Goal: Task Accomplishment & Management: Use online tool/utility

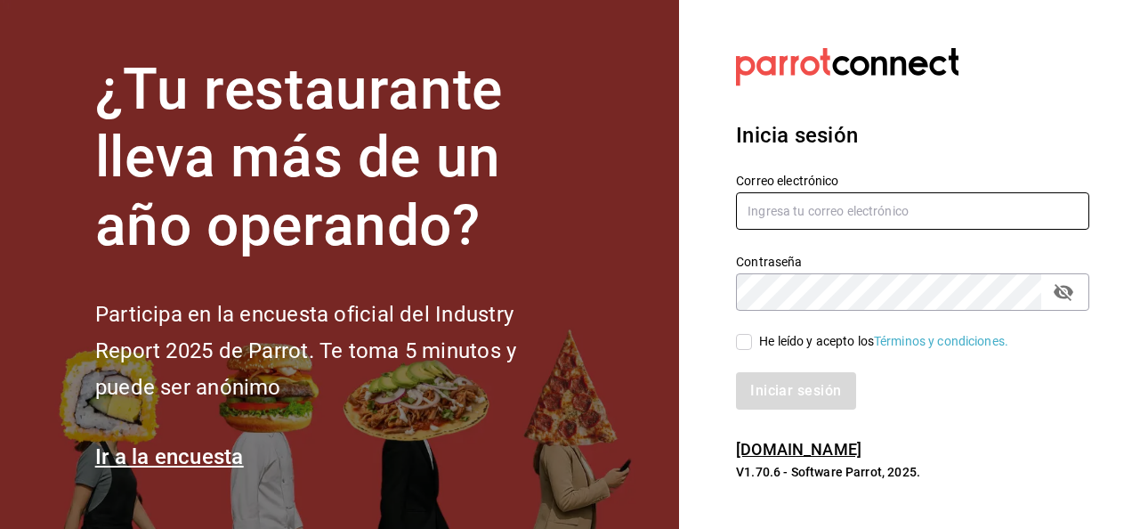
type input "luis.estrada@grupocosteno.com"
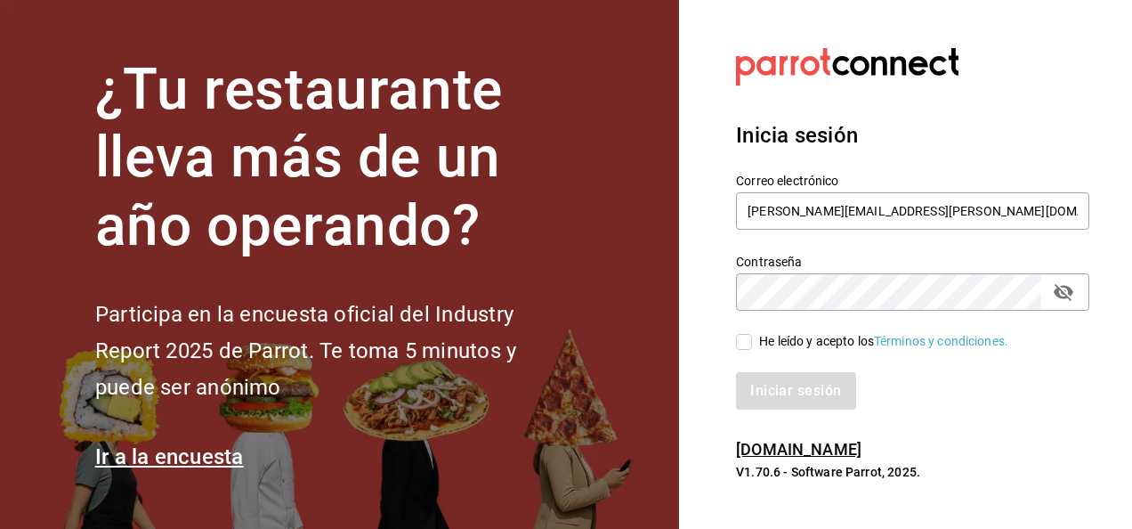
click at [738, 343] on input "He leído y acepto los Términos y condiciones." at bounding box center [744, 342] width 16 height 16
checkbox input "true"
click at [812, 396] on button "Iniciar sesión" at bounding box center [796, 390] width 121 height 37
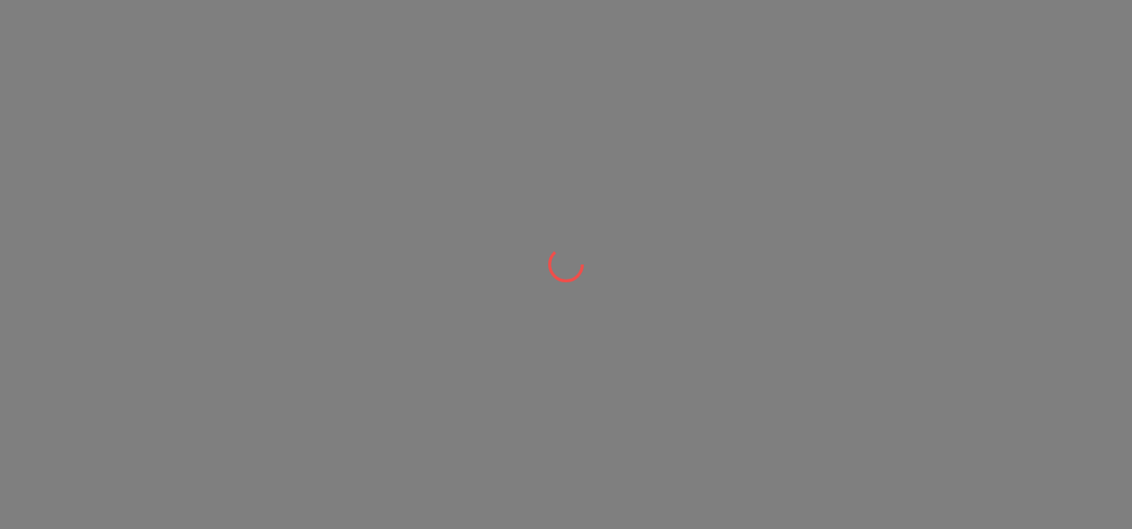
click at [812, 396] on div at bounding box center [566, 264] width 1132 height 529
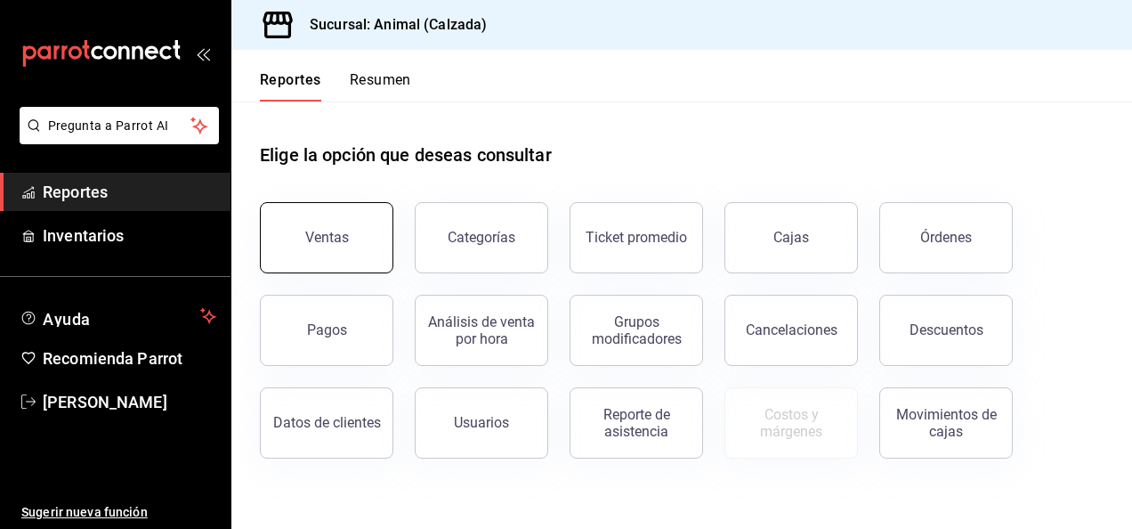
click at [344, 223] on button "Ventas" at bounding box center [327, 237] width 134 height 71
click at [344, 223] on html "Pregunta a Parrot AI Reportes Inventarios Ayuda Recomienda Parrot [PERSON_NAME]…" at bounding box center [566, 264] width 1132 height 529
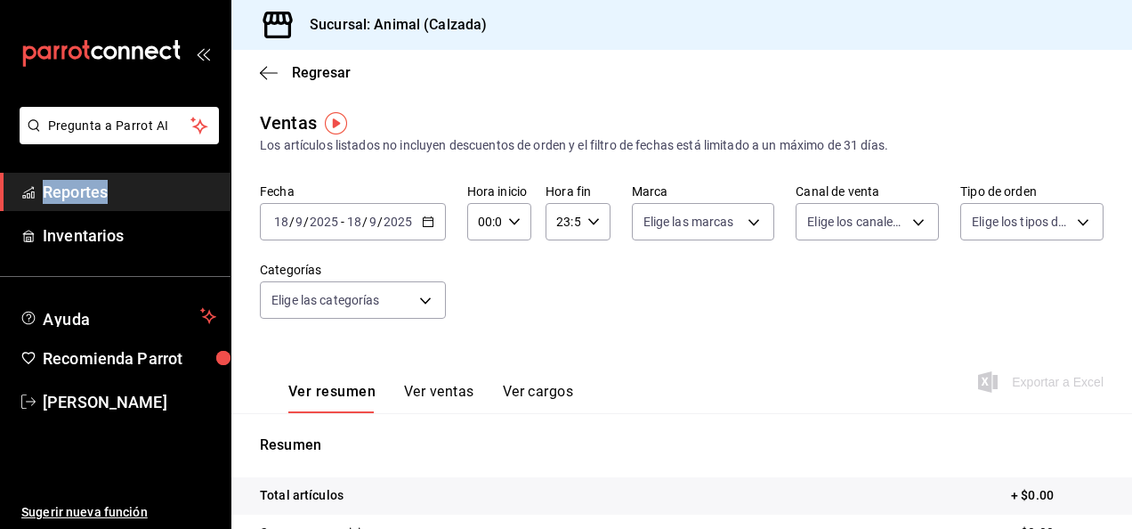
drag, startPoint x: 344, startPoint y: 223, endPoint x: 422, endPoint y: 224, distance: 77.5
click at [422, 224] on icon "button" at bounding box center [428, 221] width 12 height 12
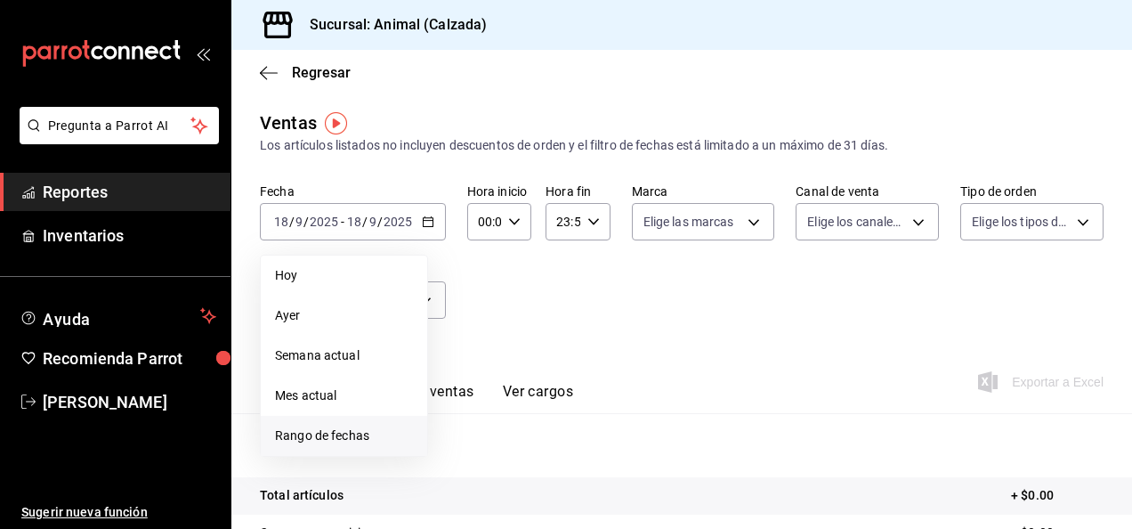
click at [342, 436] on span "Rango de fechas" at bounding box center [344, 435] width 138 height 19
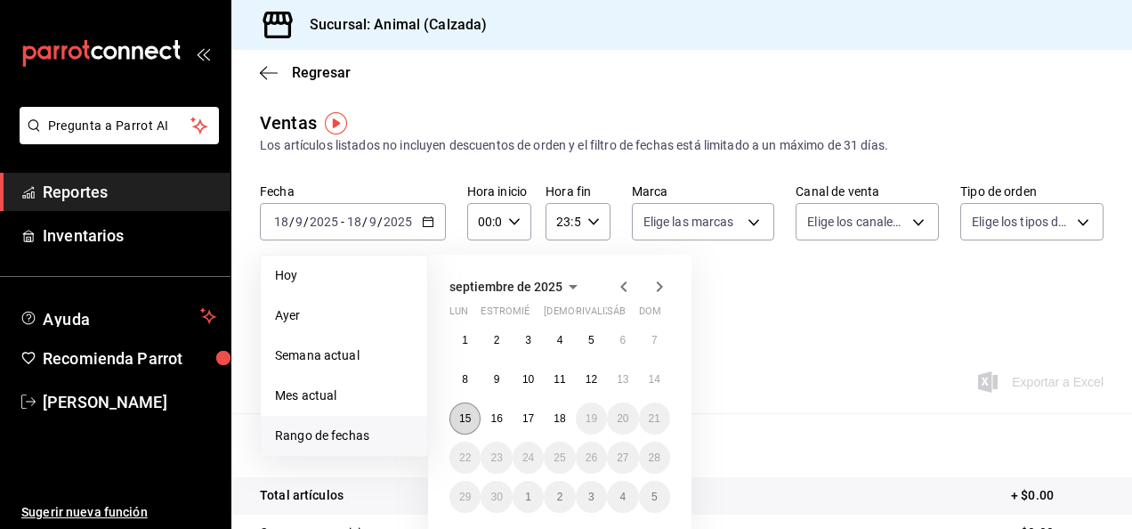
click at [463, 424] on button "15" at bounding box center [464, 418] width 31 height 32
click at [563, 427] on button "18" at bounding box center [559, 418] width 31 height 32
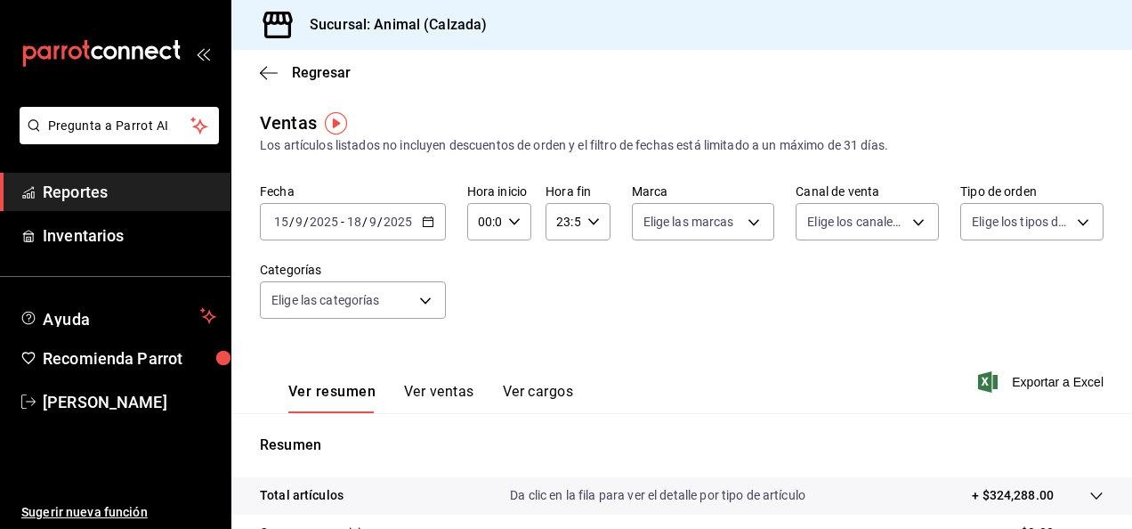
click at [511, 218] on icon "button" at bounding box center [514, 221] width 12 height 12
click at [482, 335] on span "05" at bounding box center [482, 335] width 4 height 14
type input "05:00"
click at [587, 223] on div at bounding box center [566, 264] width 1132 height 529
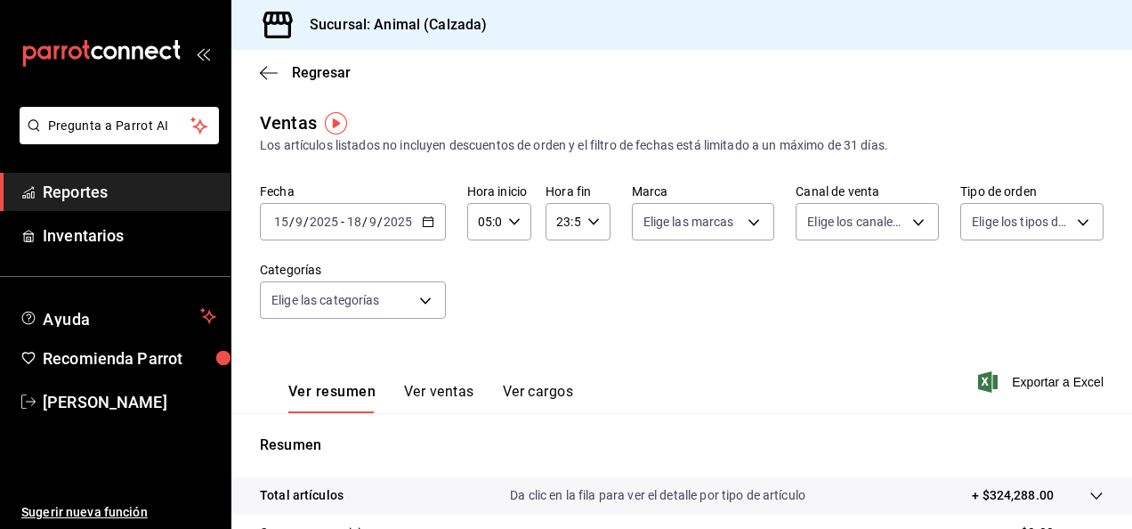
click at [587, 219] on \(Stroke\) "button" at bounding box center [592, 221] width 11 height 6
click at [557, 344] on span "05" at bounding box center [559, 343] width 4 height 14
click at [593, 270] on span "00" at bounding box center [591, 267] width 4 height 14
type input "05:00"
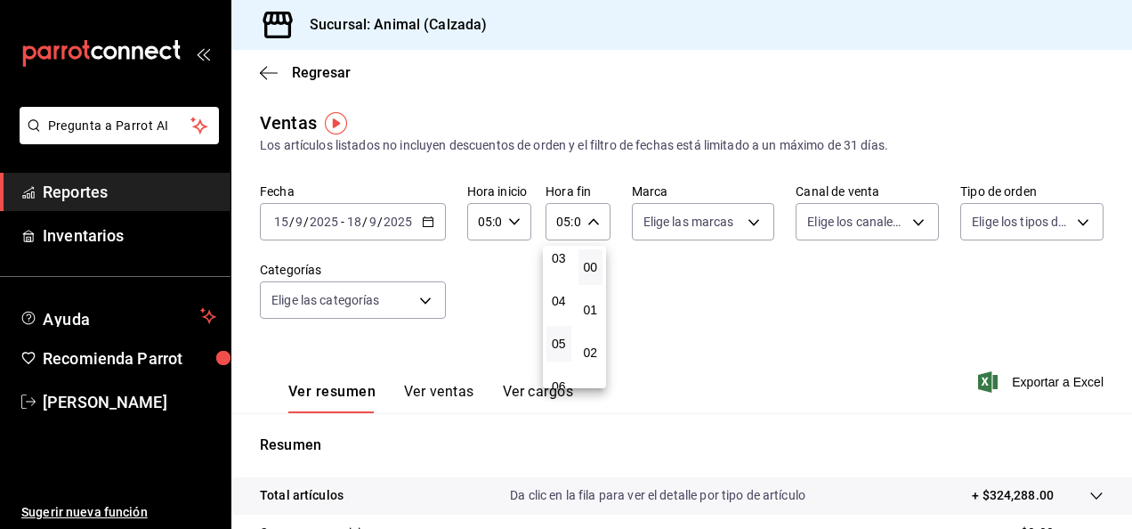
drag, startPoint x: 596, startPoint y: 270, endPoint x: 587, endPoint y: 257, distance: 15.3
click at [587, 257] on button "00" at bounding box center [591, 267] width 25 height 36
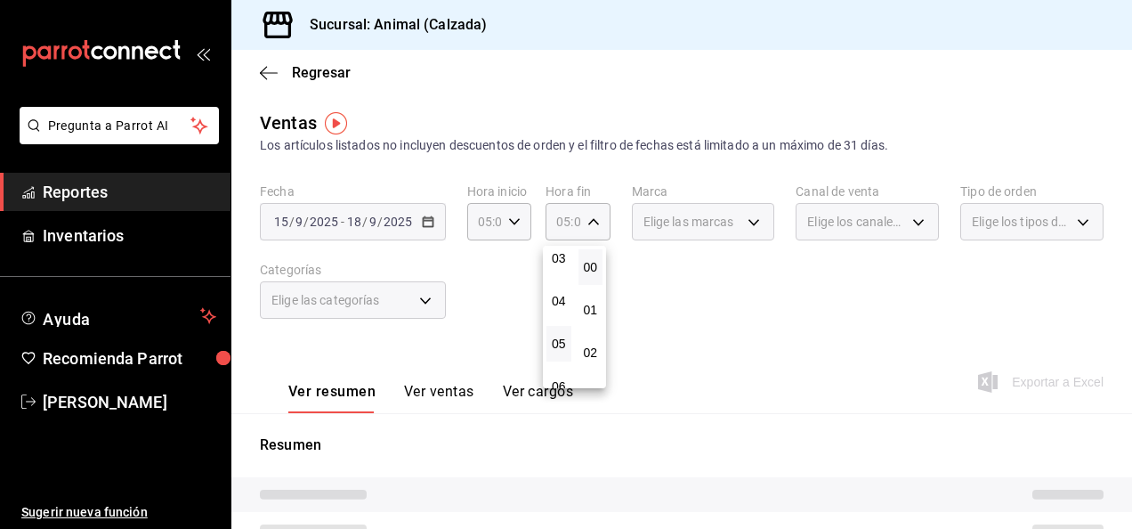
click at [587, 257] on button "00" at bounding box center [591, 267] width 25 height 36
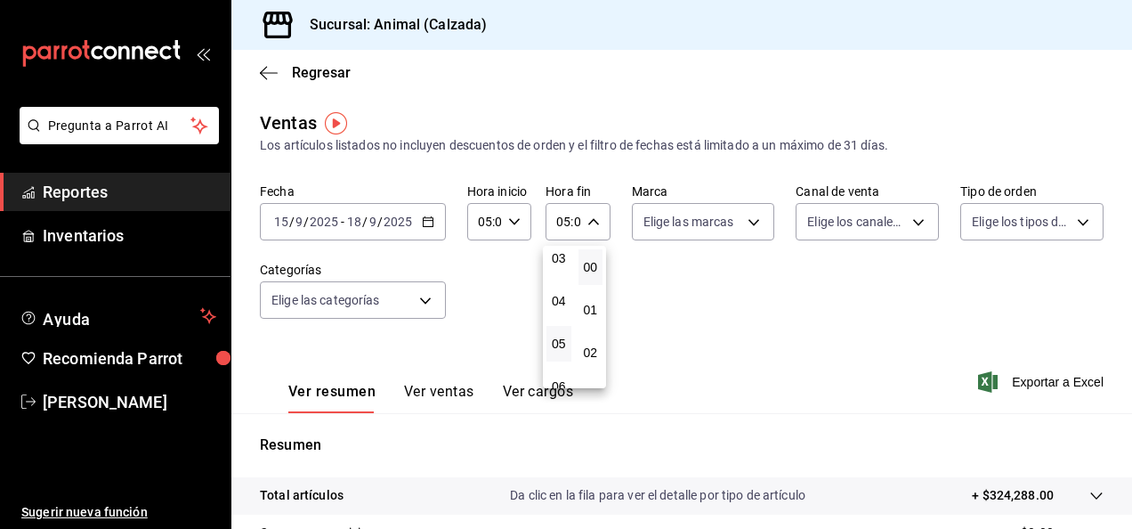
click at [741, 217] on div at bounding box center [566, 264] width 1132 height 529
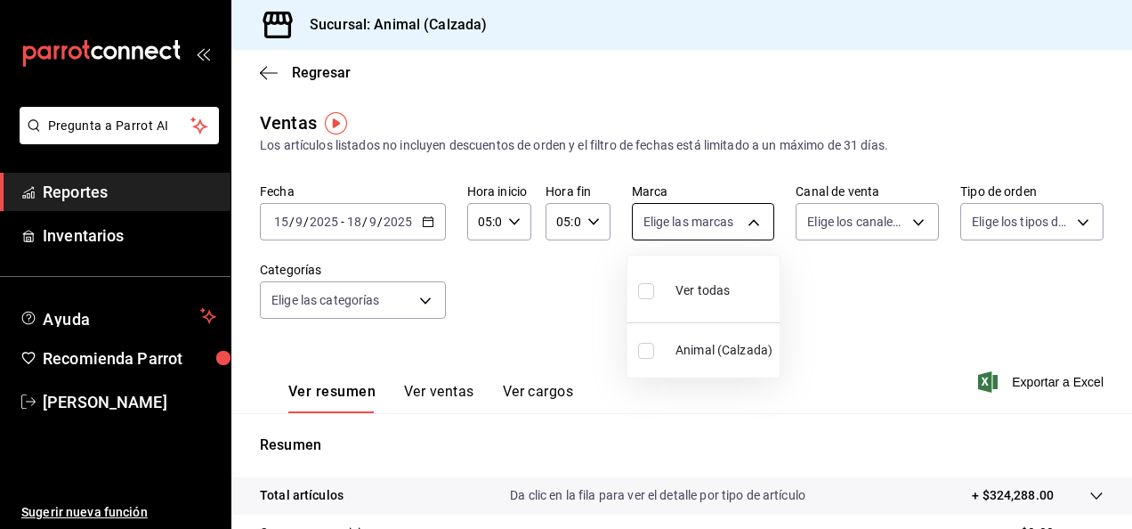
click at [746, 219] on body "Pregunta a Parrot AI Reportes Inventarios Ayuda Recomienda Parrot [PERSON_NAME]…" at bounding box center [566, 264] width 1132 height 529
click at [645, 290] on input "checkbox" at bounding box center [646, 291] width 16 height 16
checkbox input "true"
type input "e26472f3-9262-489d-bcba-4c6b034529c7"
checkbox input "true"
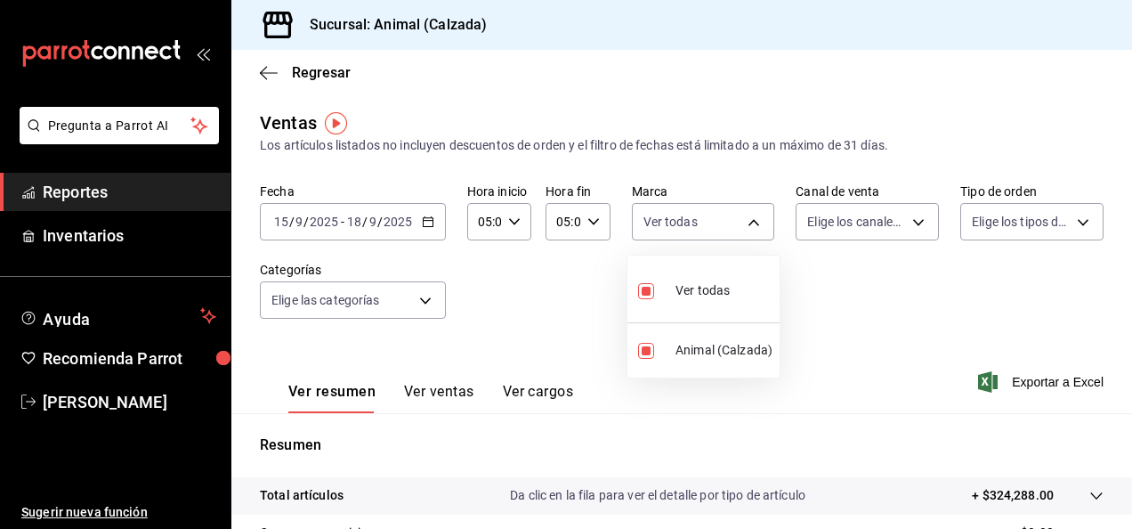
click at [904, 225] on div at bounding box center [566, 264] width 1132 height 529
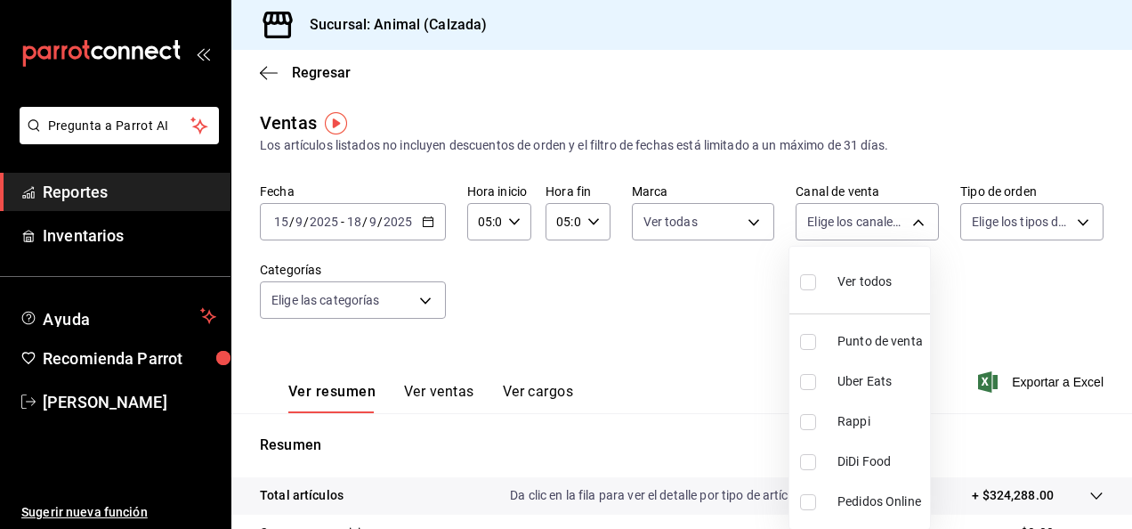
click at [904, 225] on body "Pregunta a Parrot AI Reportes Inventarios Ayuda Recomienda Parrot [PERSON_NAME]…" at bounding box center [566, 264] width 1132 height 529
click at [813, 279] on input "checkbox" at bounding box center [808, 282] width 16 height 16
checkbox input "true"
type input "PARROT,UBER_EATS,RAPPI,DIDI_FOOD,ONLINE"
checkbox input "true"
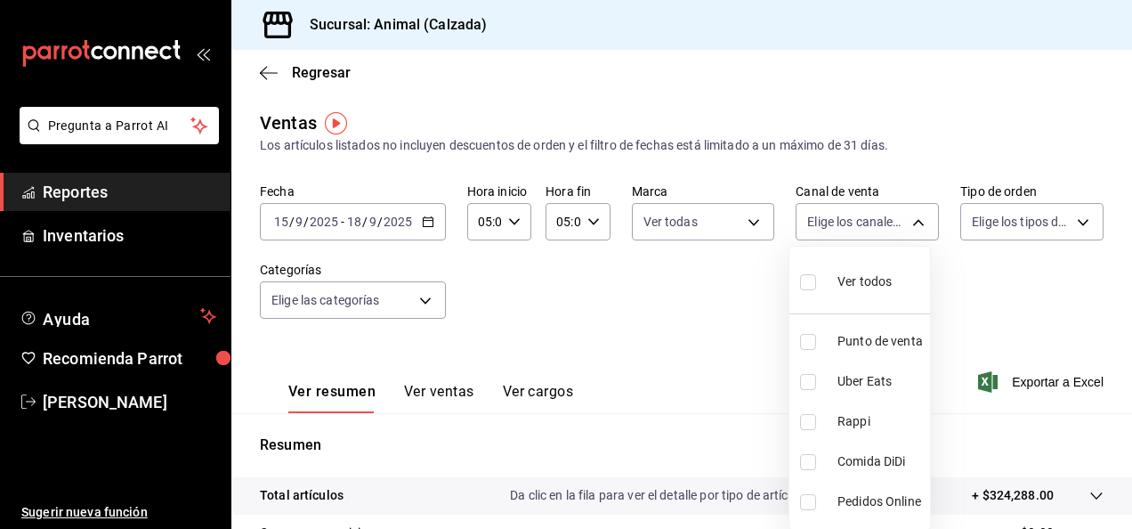
checkbox input "true"
click at [1074, 220] on div at bounding box center [566, 264] width 1132 height 529
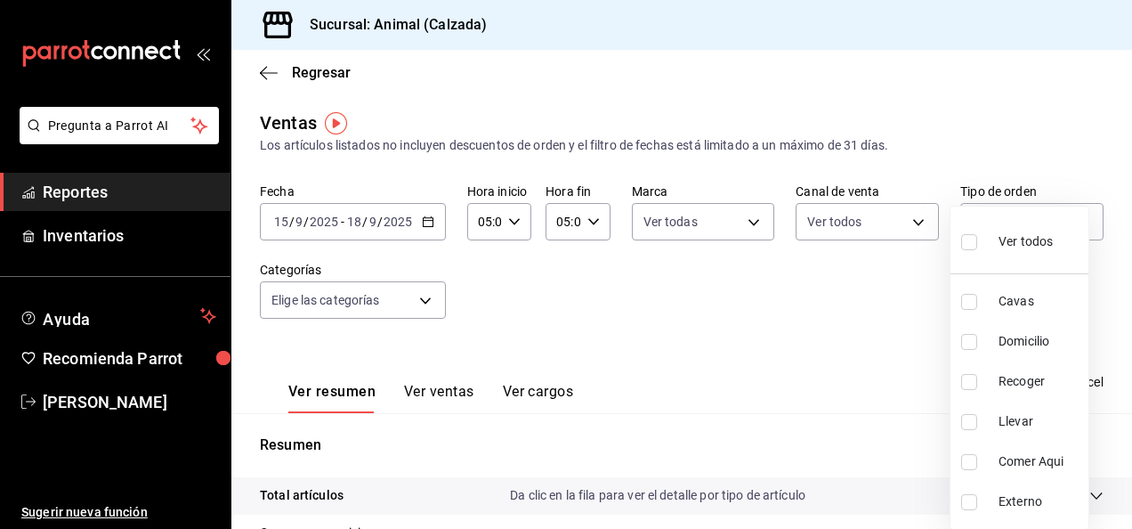
click at [1074, 220] on body "Pregunta a Parrot AI Reportes Inventarios Ayuda Recomienda Parrot [PERSON_NAME]…" at bounding box center [566, 264] width 1132 height 529
click at [975, 239] on input "checkbox" at bounding box center [969, 242] width 16 height 16
checkbox input "true"
type input "588630d3-b511-4bba-a729-32472510037f,54b7ae00-ca47-4ec1-b7ff-55842c0a2b62,92293…"
checkbox input "true"
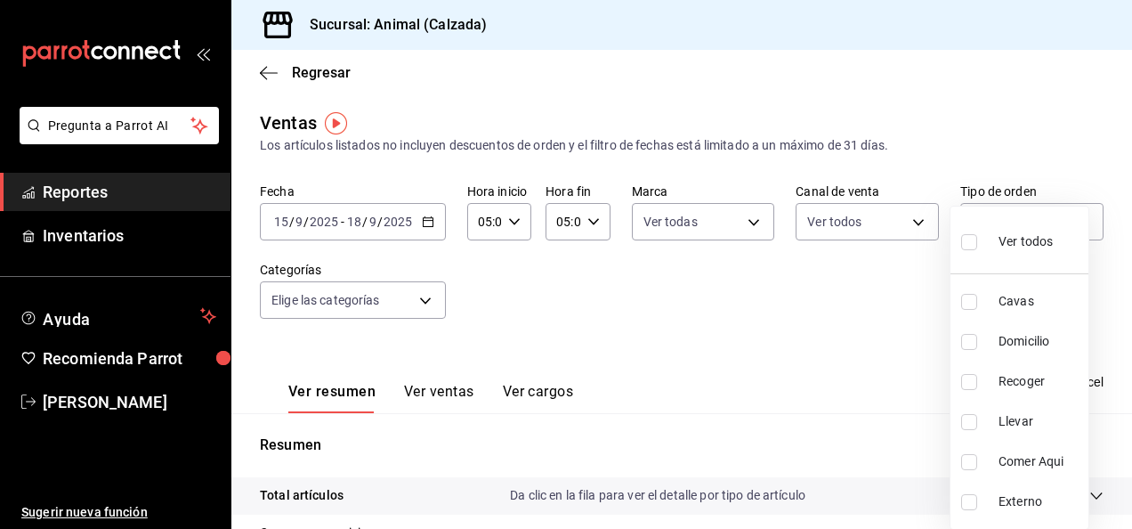
checkbox input "true"
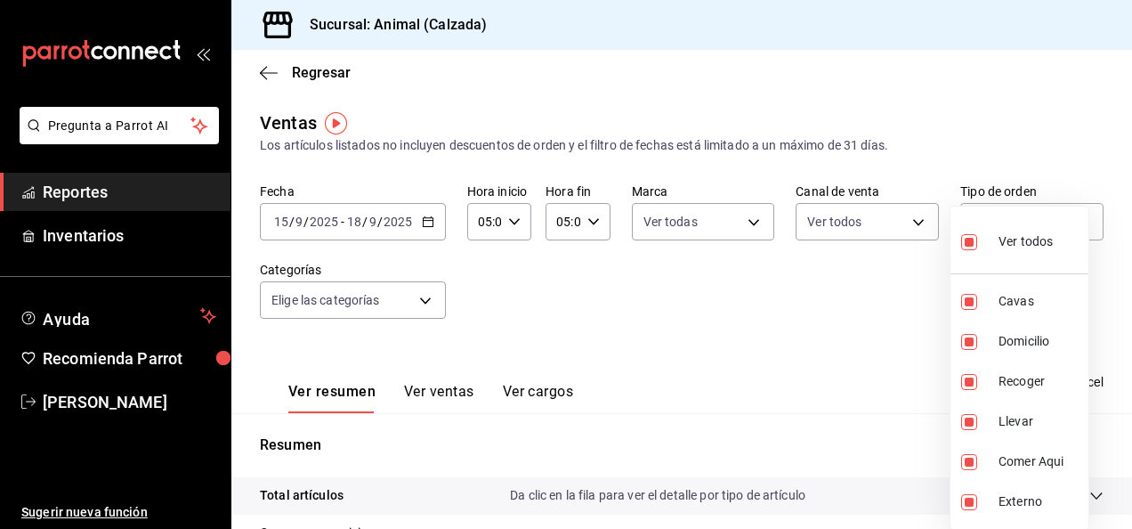
click at [424, 295] on div at bounding box center [566, 264] width 1132 height 529
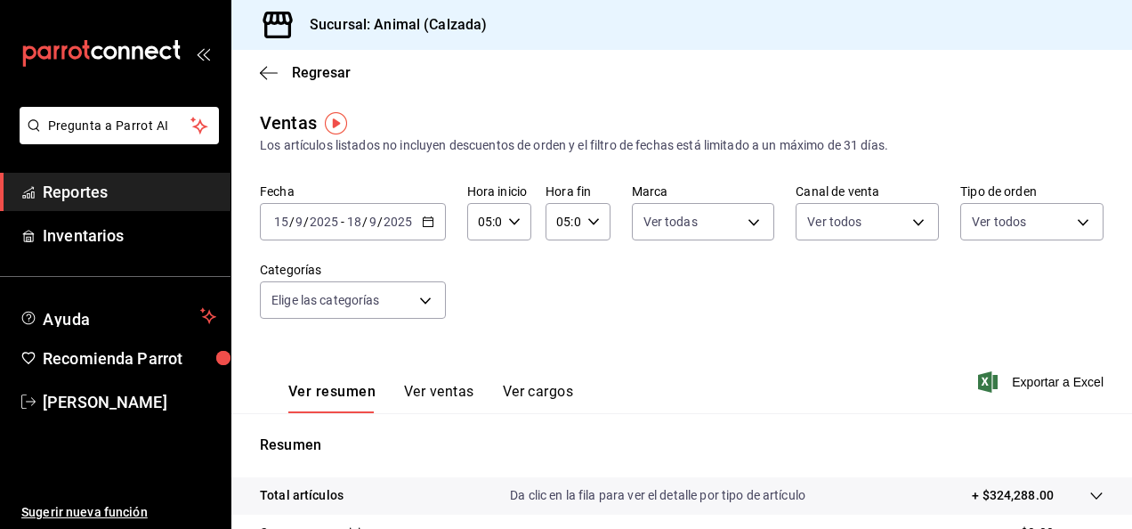
click at [424, 295] on body "Pregunta a Parrot AI Reportes Inventarios Ayuda Recomienda Parrot [PERSON_NAME]…" at bounding box center [566, 264] width 1132 height 529
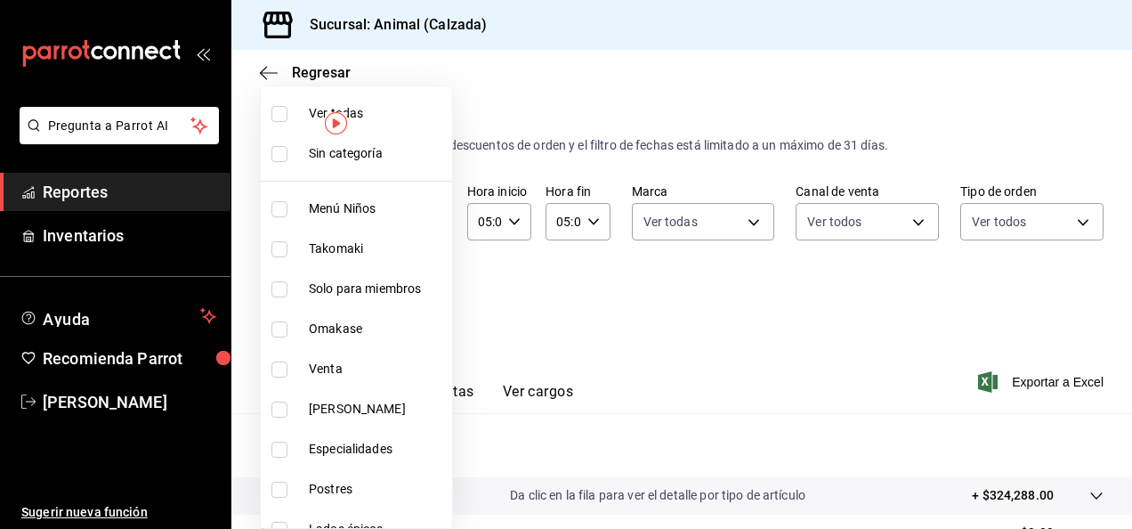
click at [286, 116] on input "checkbox" at bounding box center [279, 114] width 16 height 16
checkbox input "true"
type input "577524a9-a437-43f3-84d2-cf2e6968635f,5d35a5f4-3063-4397-a550-a8f4eca83956,9bcdf…"
checkbox input "true"
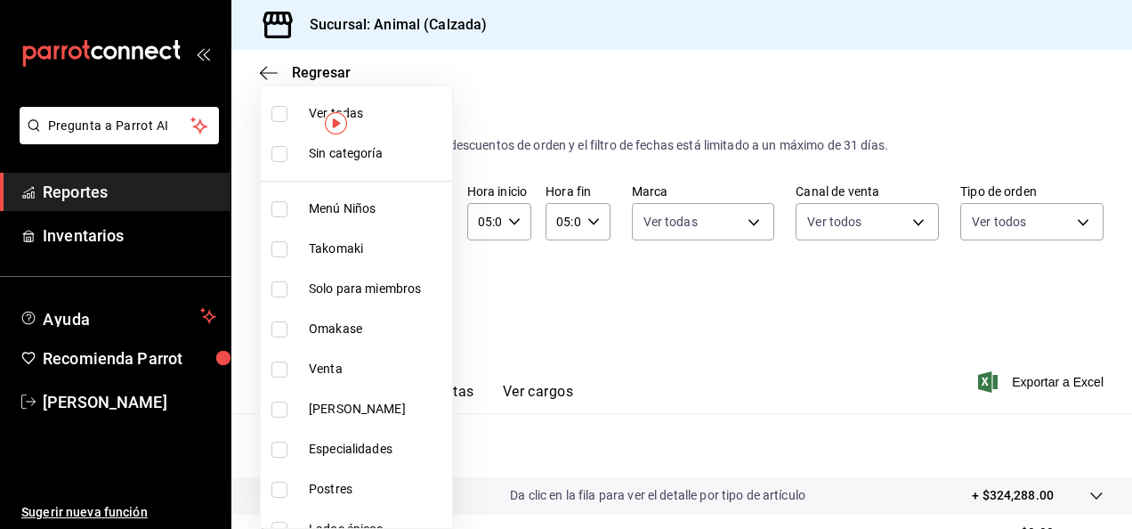
checkbox input "true"
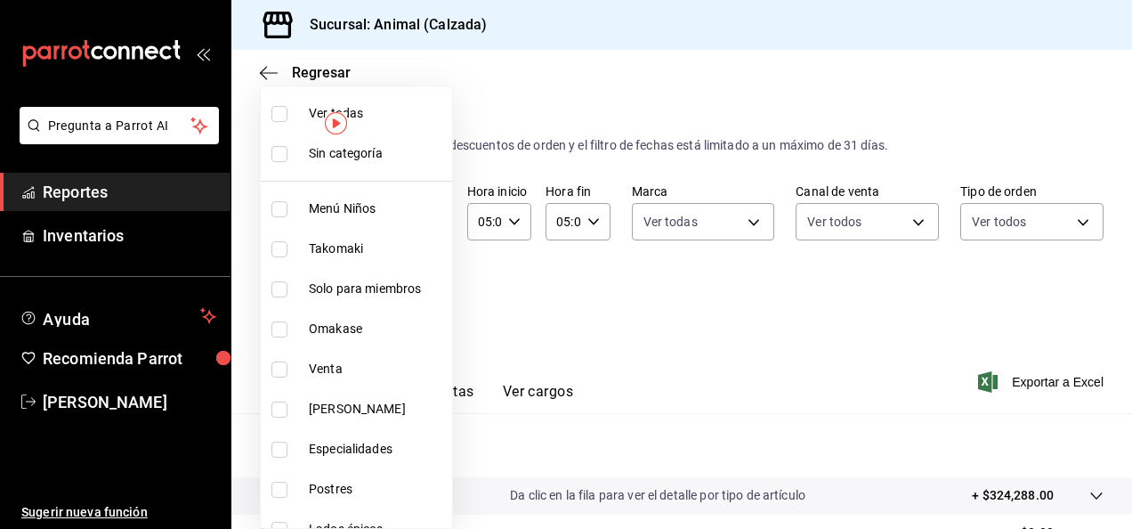
checkbox input "true"
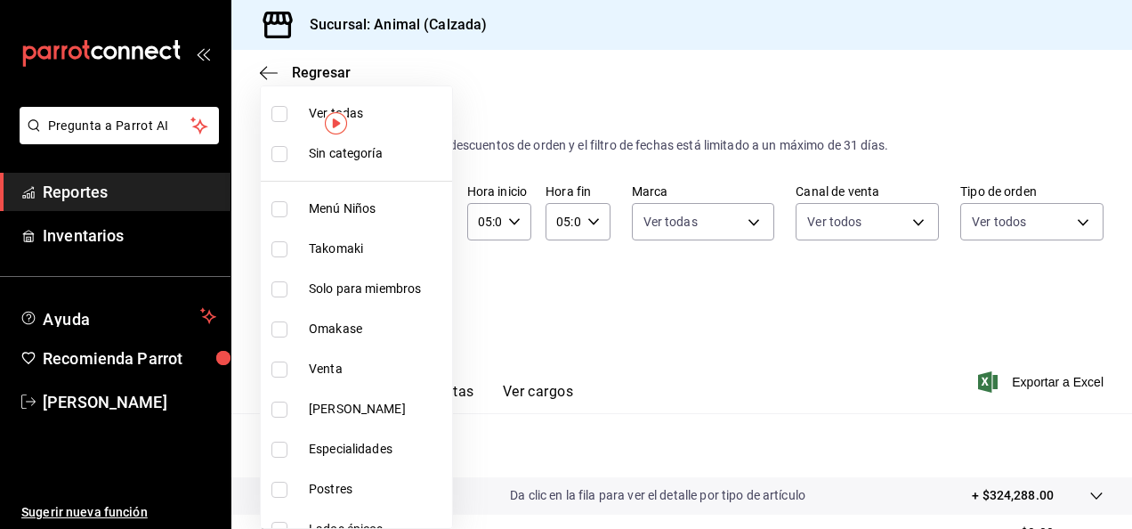
checkbox input "true"
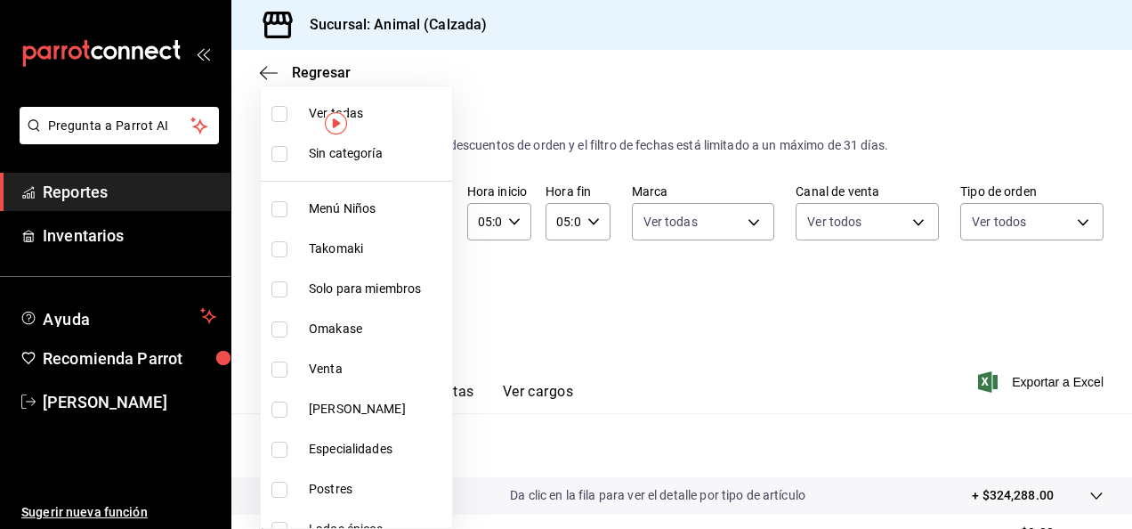
checkbox input "true"
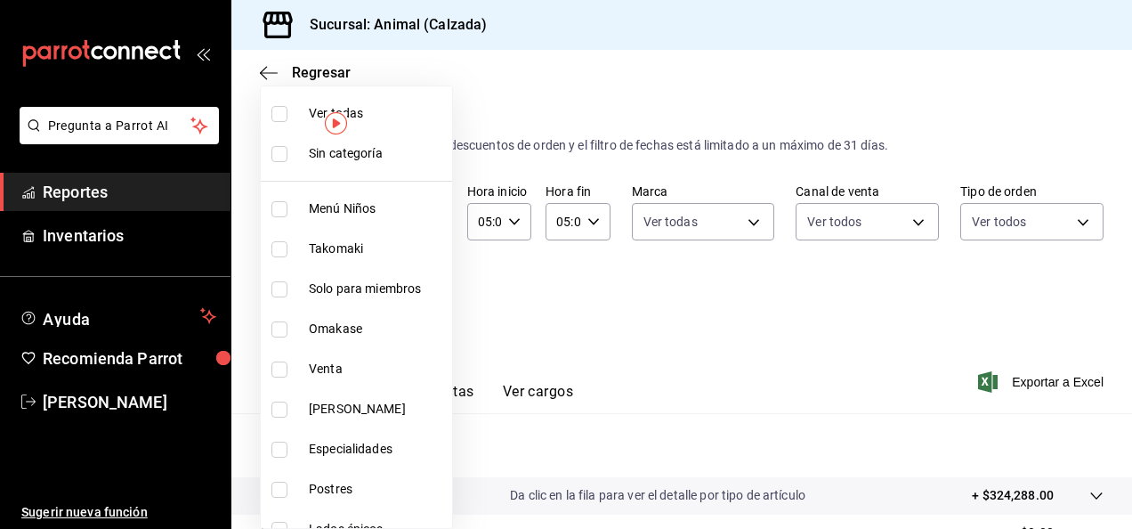
checkbox input "true"
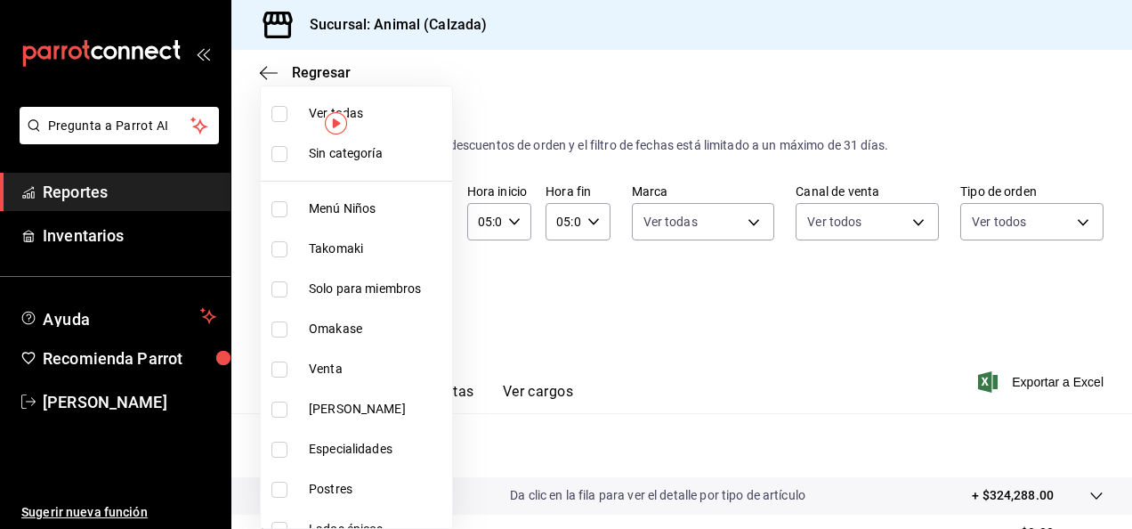
checkbox input "true"
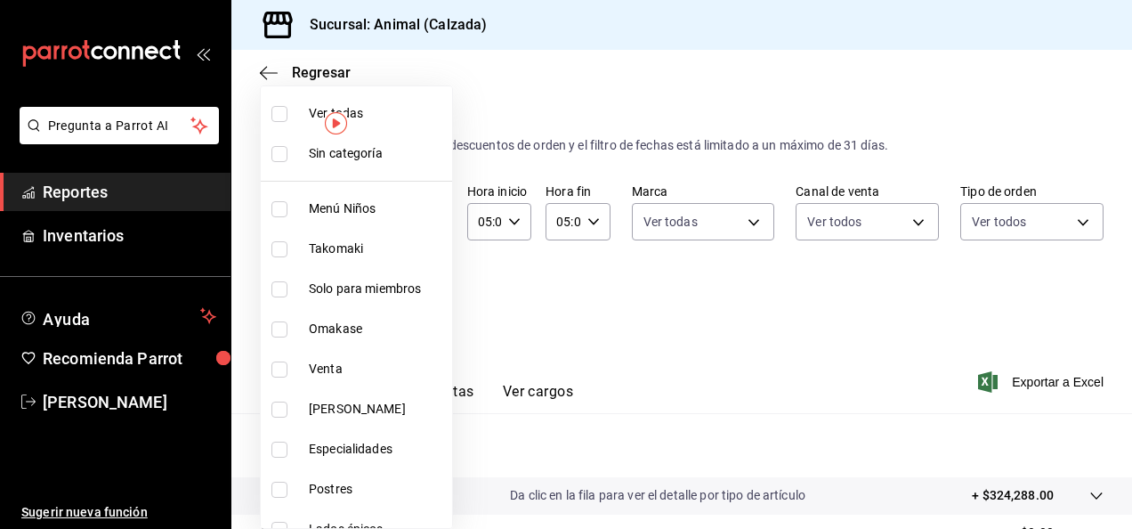
checkbox input "true"
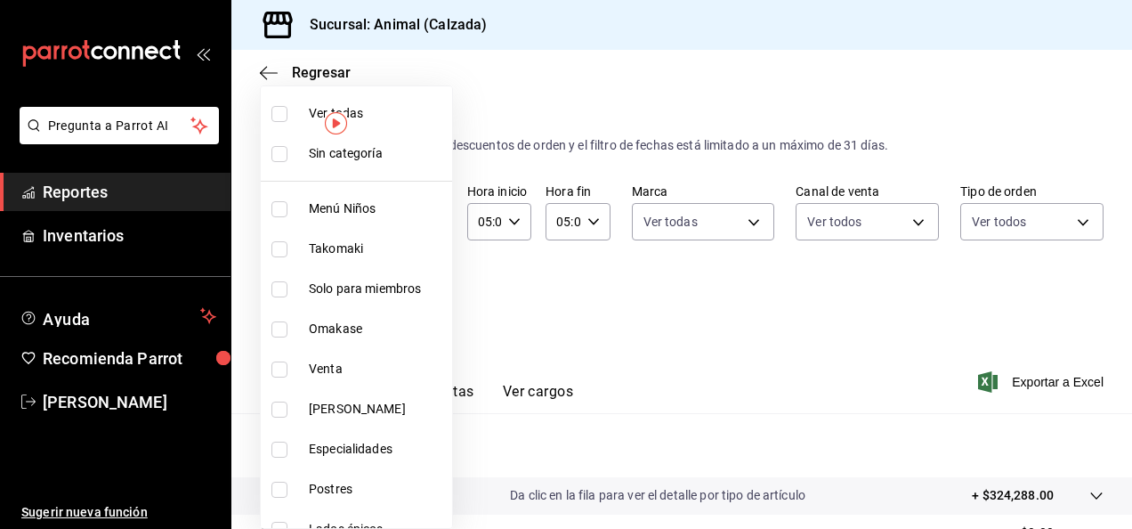
checkbox input "true"
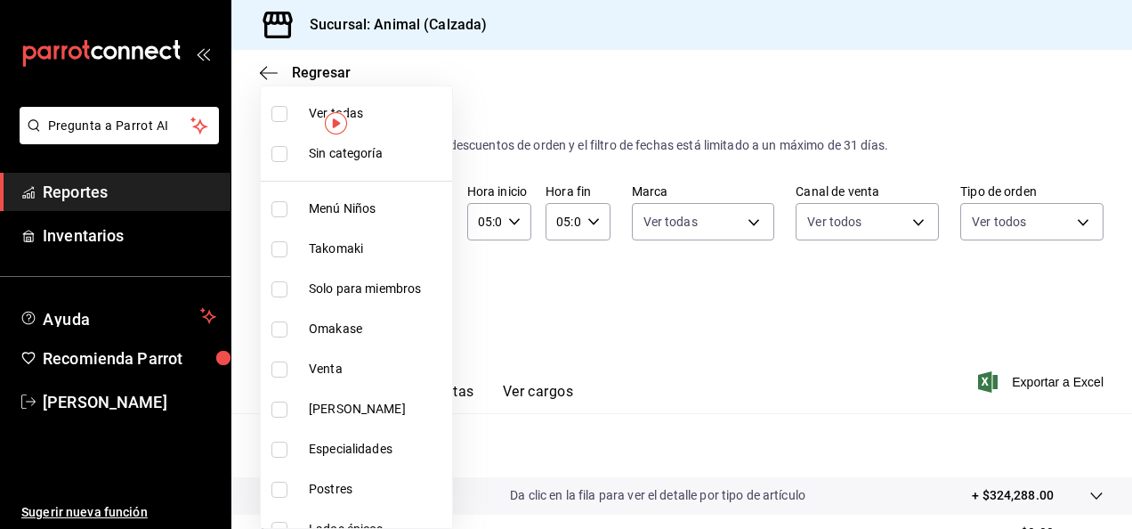
checkbox input "true"
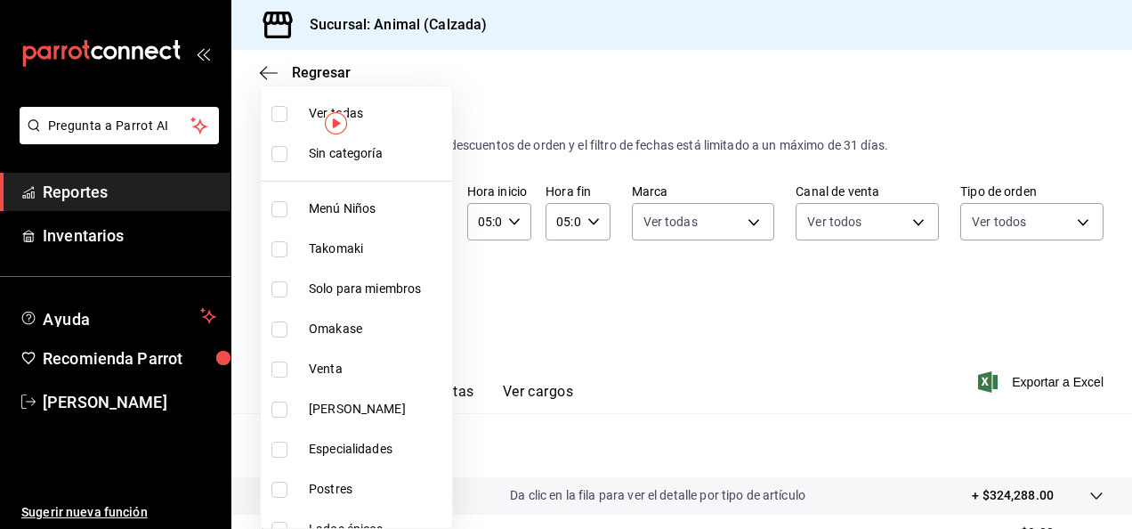
checkbox input "true"
click at [804, 308] on div at bounding box center [566, 264] width 1132 height 529
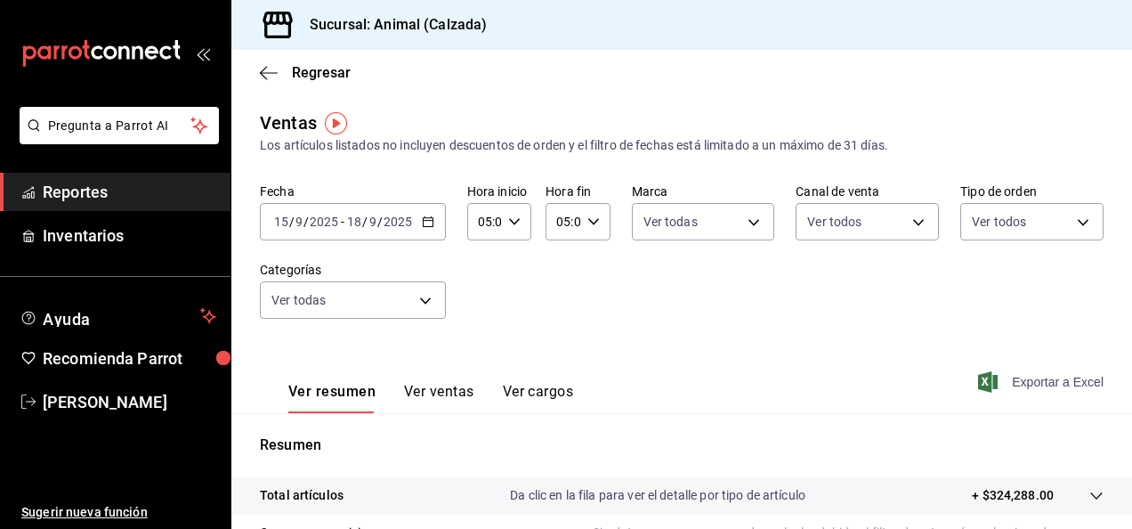
click at [1050, 379] on font "Exportar a Excel" at bounding box center [1058, 382] width 92 height 14
